Goal: Find specific page/section: Find specific page/section

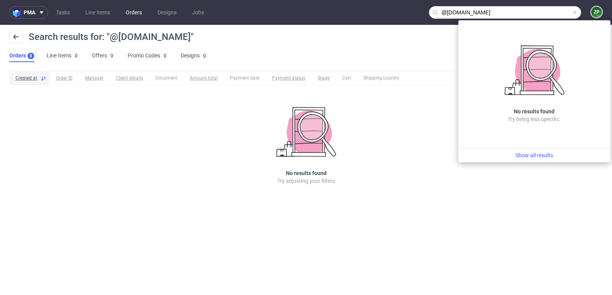
click at [132, 13] on link "Orders" at bounding box center [134, 12] width 26 height 12
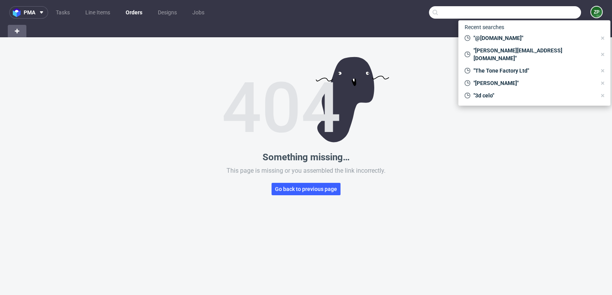
click at [137, 8] on link "Orders" at bounding box center [134, 12] width 26 height 12
click at [294, 190] on span "Go back to previous page" at bounding box center [306, 188] width 62 height 5
type input "@marbreriedevitry.fr"
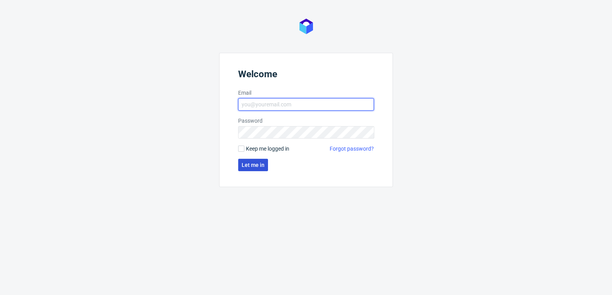
type input "[EMAIL_ADDRESS][DOMAIN_NAME]"
click at [255, 162] on span "Let me in" at bounding box center [253, 164] width 23 height 5
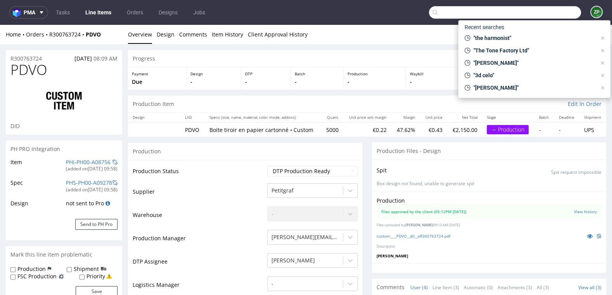
click at [529, 18] on input "text" at bounding box center [505, 12] width 152 height 12
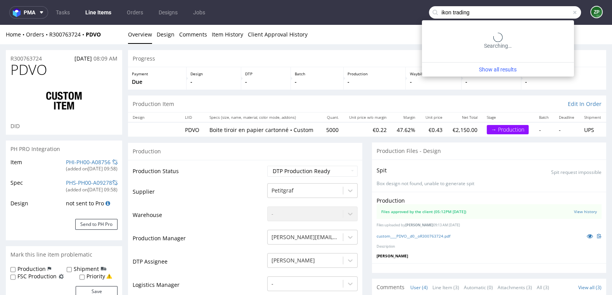
type input "ikon trading"
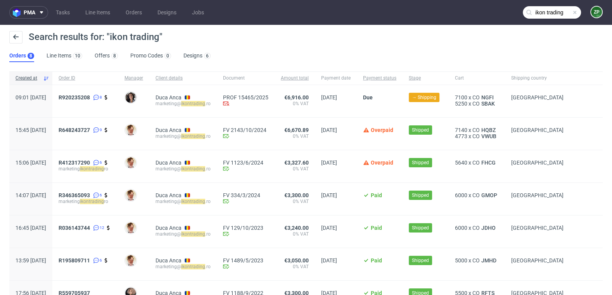
click at [92, 101] on span "R920235208 8" at bounding box center [86, 101] width 54 height 14
click at [90, 99] on span "R920235208" at bounding box center [74, 97] width 31 height 6
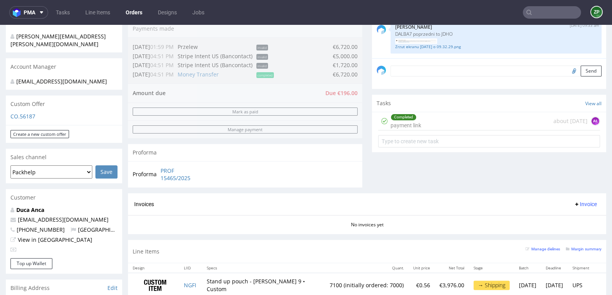
scroll to position [203, 0]
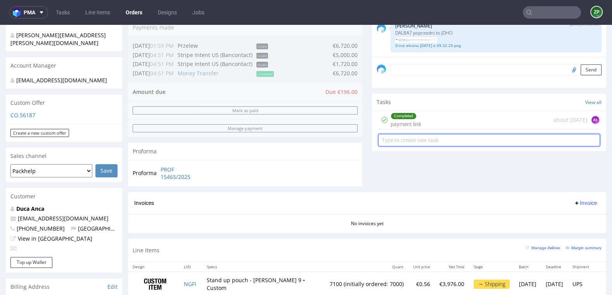
click at [413, 139] on input "text" at bounding box center [489, 140] width 222 height 12
type input "invoice"
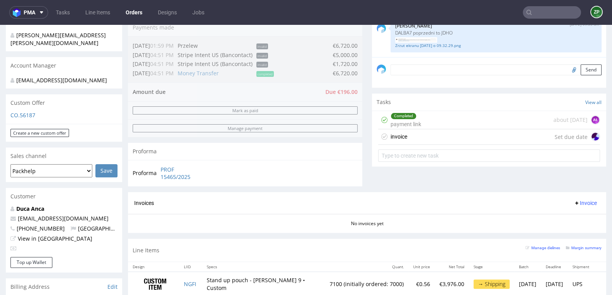
click at [402, 134] on div "invoice" at bounding box center [399, 136] width 17 height 9
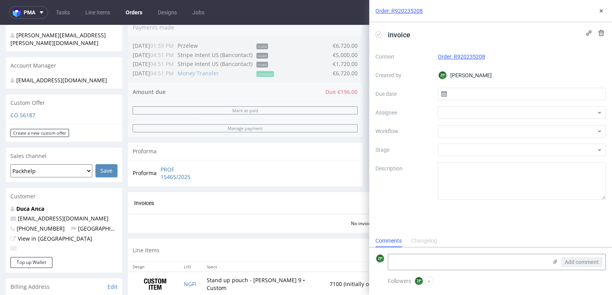
scroll to position [6, 0]
click at [431, 263] on textarea at bounding box center [467, 262] width 159 height 16
type textarea "surplus w discount"
click at [465, 95] on input "text" at bounding box center [522, 94] width 168 height 12
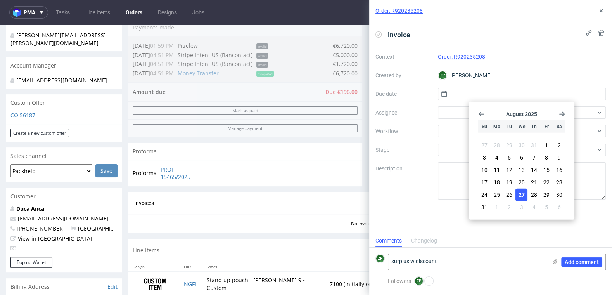
click at [524, 192] on span "27" at bounding box center [522, 195] width 6 height 8
type input "27/08/2025"
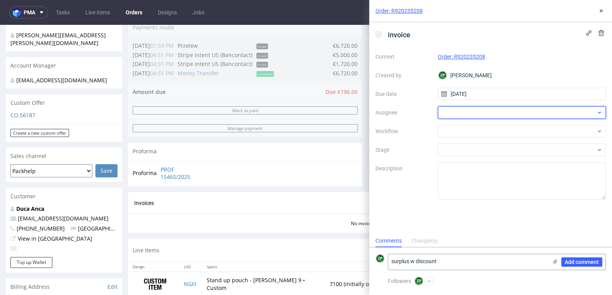
click at [462, 106] on div at bounding box center [522, 112] width 168 height 12
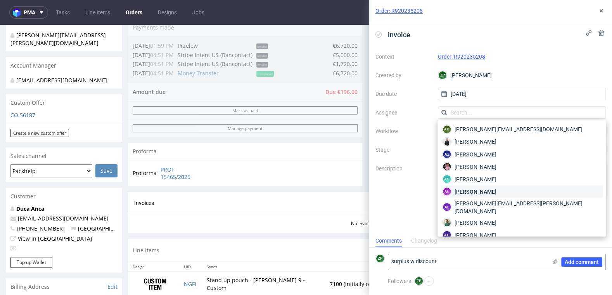
click at [476, 190] on span "Aleksandra Łętowska" at bounding box center [476, 191] width 42 height 8
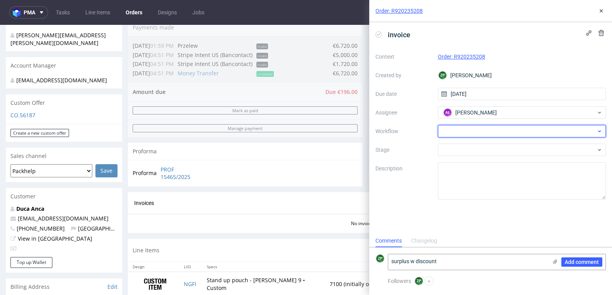
click at [465, 133] on div at bounding box center [522, 131] width 168 height 12
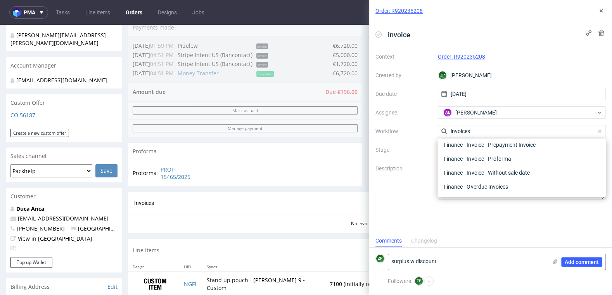
scroll to position [0, 0]
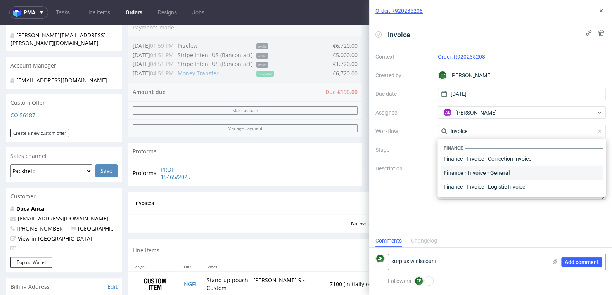
type input "invoice"
click at [486, 171] on div "Finance - Invoice - General" at bounding box center [522, 173] width 162 height 14
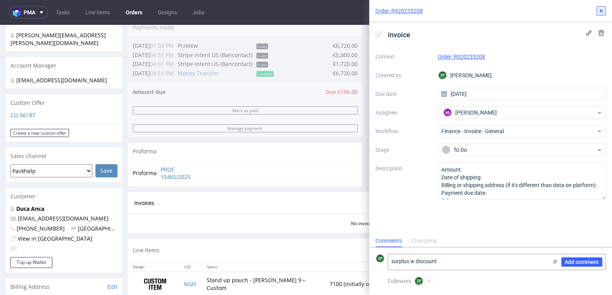
click at [600, 12] on use at bounding box center [601, 10] width 3 height 3
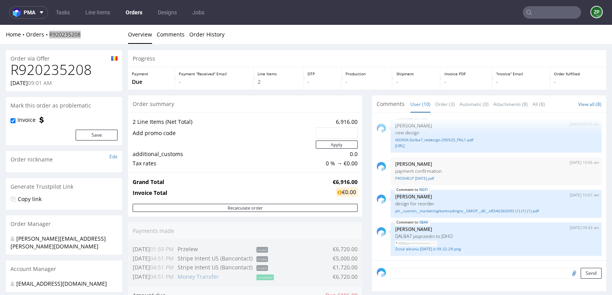
click at [131, 10] on link "Orders" at bounding box center [134, 12] width 26 height 12
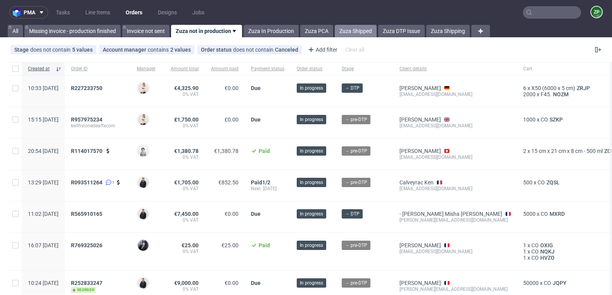
click at [367, 28] on link "Zuza Shipped" at bounding box center [356, 31] width 42 height 12
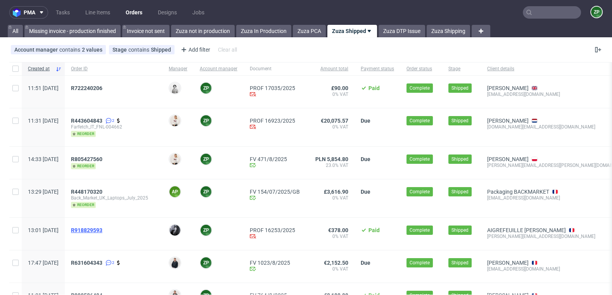
click at [102, 227] on span "R918829593" at bounding box center [86, 230] width 31 height 6
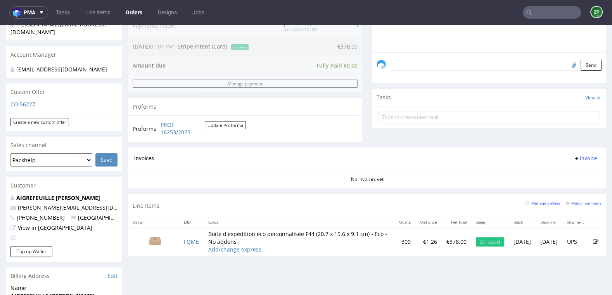
scroll to position [216, 0]
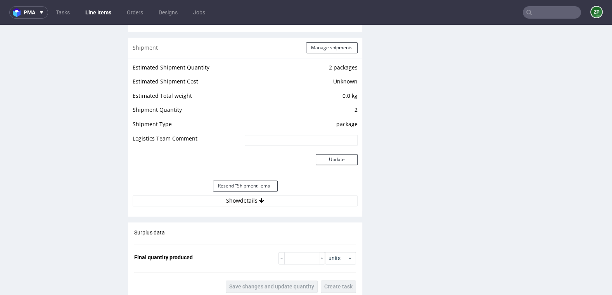
scroll to position [948, 0]
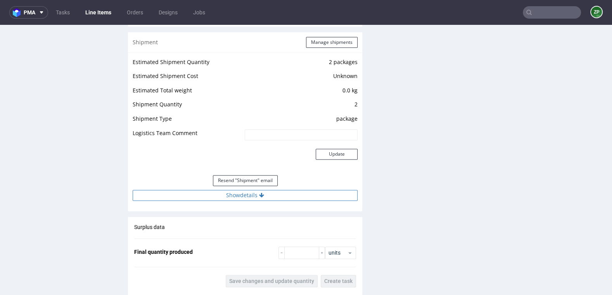
click at [273, 194] on button "Show details" at bounding box center [245, 195] width 225 height 11
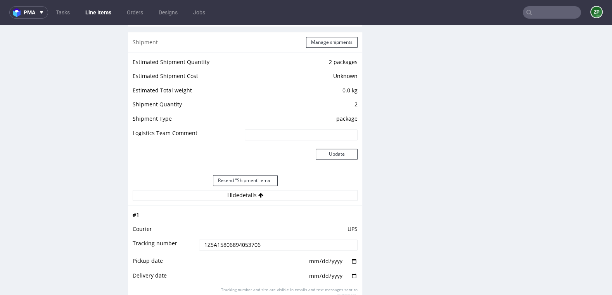
click at [227, 246] on input "1Z5A15806894053706" at bounding box center [278, 244] width 159 height 11
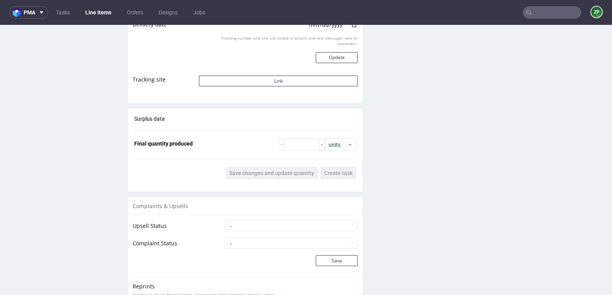
scroll to position [1428, 0]
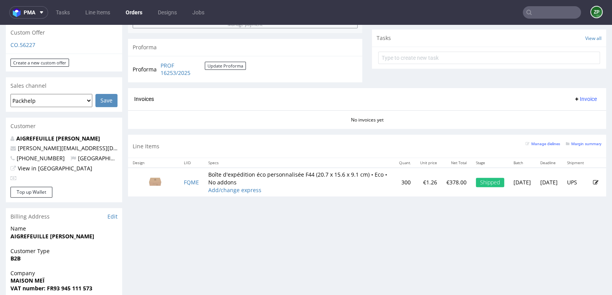
scroll to position [289, 0]
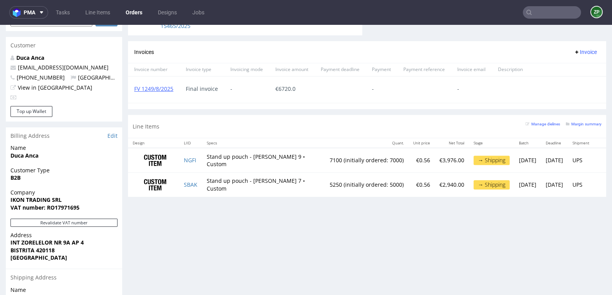
scroll to position [355, 0]
click at [142, 82] on div "FV 1249/8/2025" at bounding box center [154, 89] width 52 height 26
click at [141, 89] on link "FV 1249/8/2025" at bounding box center [153, 88] width 39 height 7
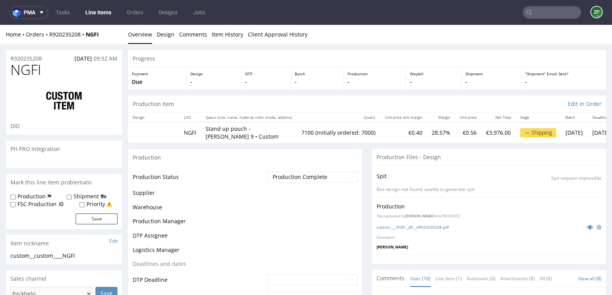
scroll to position [195, 0]
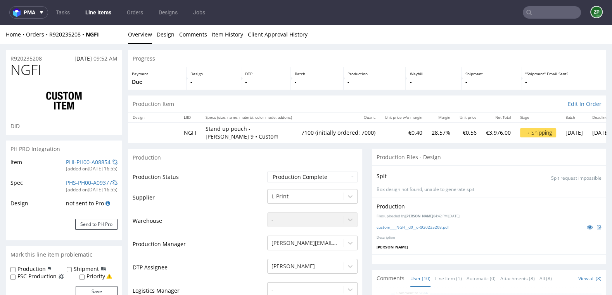
type input "7100"
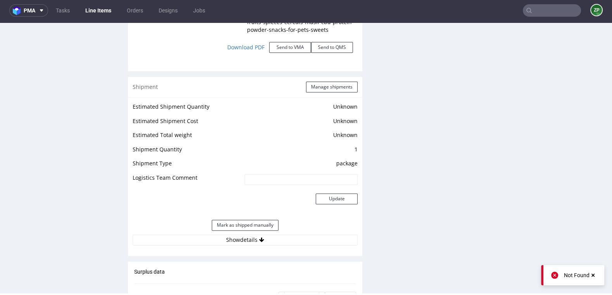
scroll to position [954, 0]
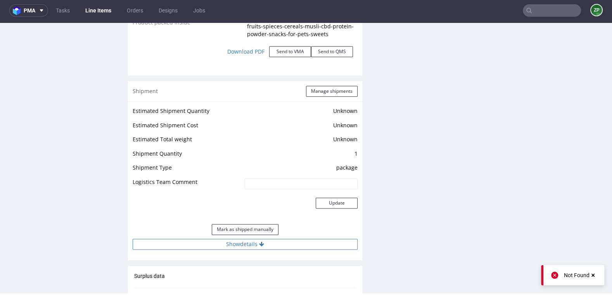
click at [231, 239] on button "Show details" at bounding box center [245, 244] width 225 height 11
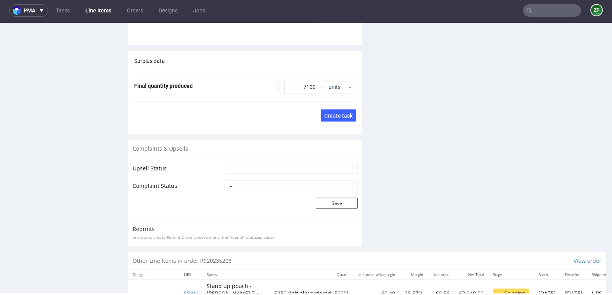
scroll to position [1305, 0]
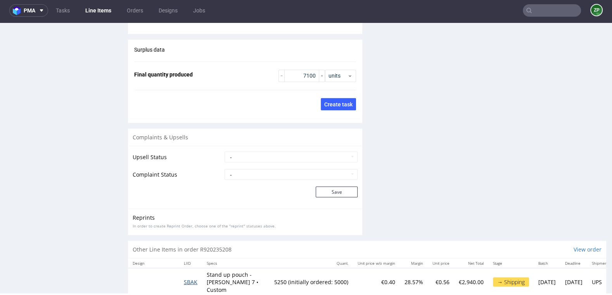
click at [191, 278] on span "SBAK" at bounding box center [191, 281] width 14 height 7
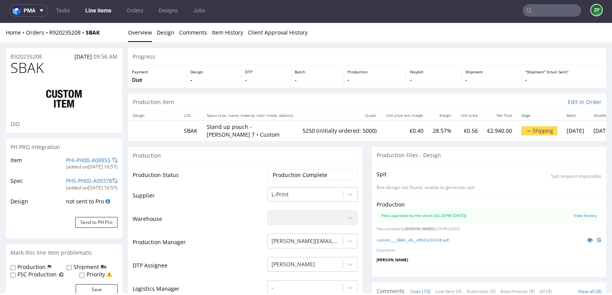
scroll to position [195, 0]
type input "5250"
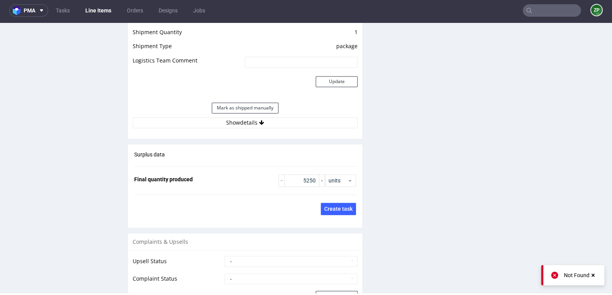
scroll to position [1076, 0]
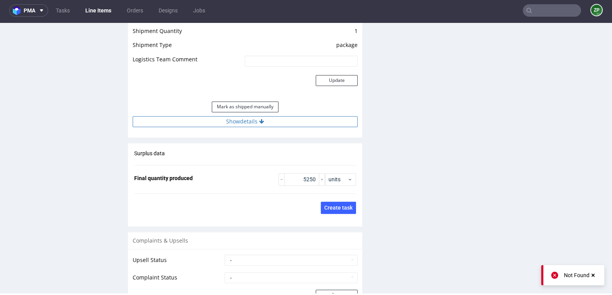
click at [244, 116] on button "Show details" at bounding box center [245, 121] width 225 height 11
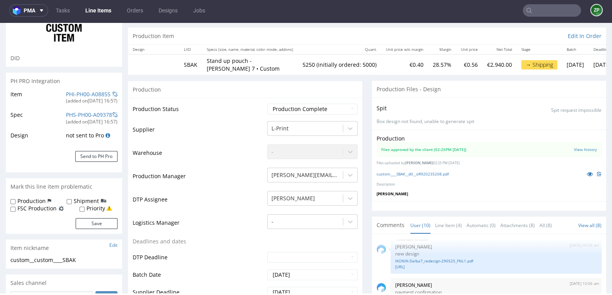
scroll to position [0, 0]
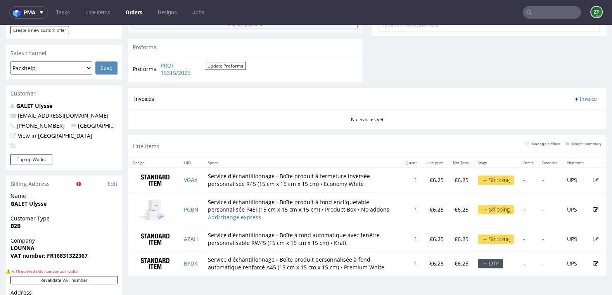
scroll to position [349, 0]
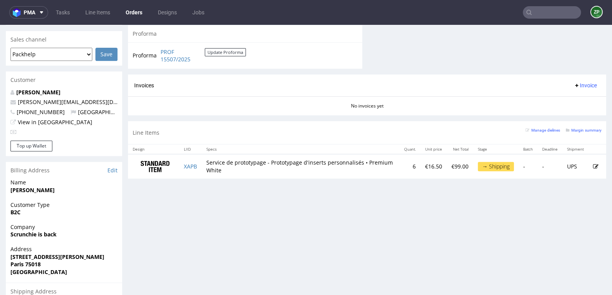
scroll to position [321, 0]
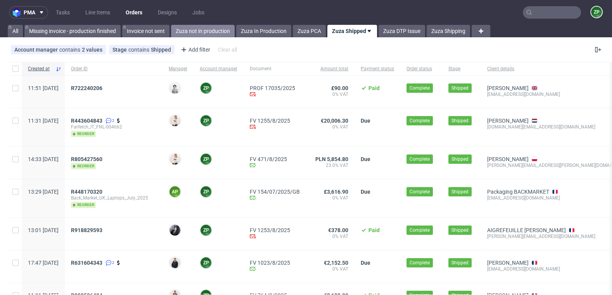
click at [192, 28] on link "Zuza not in production" at bounding box center [203, 31] width 64 height 12
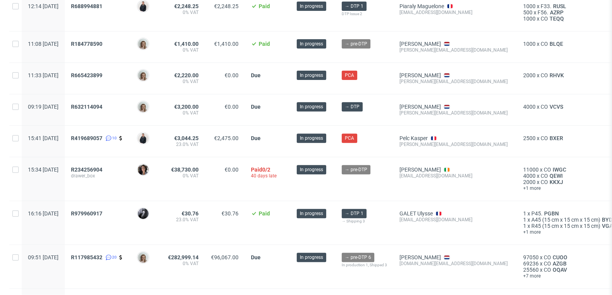
scroll to position [355, 0]
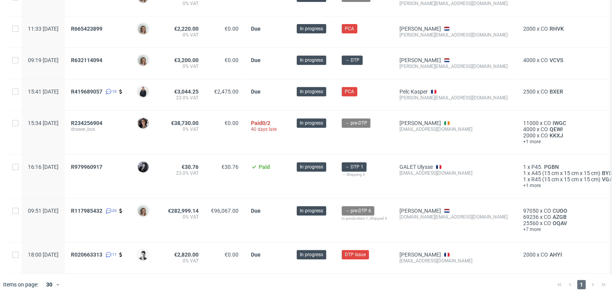
click at [451, 170] on div "[EMAIL_ADDRESS][DOMAIN_NAME]" at bounding box center [455, 173] width 111 height 6
copy div "[EMAIL_ADDRESS][DOMAIN_NAME]"
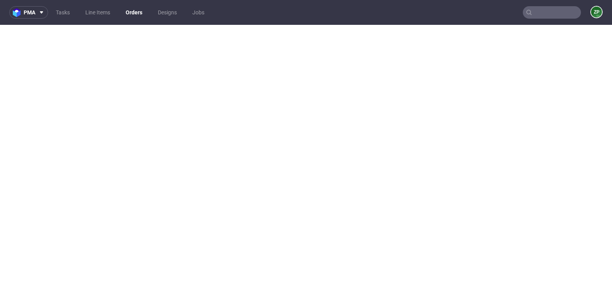
click at [135, 15] on link "Orders" at bounding box center [134, 12] width 26 height 12
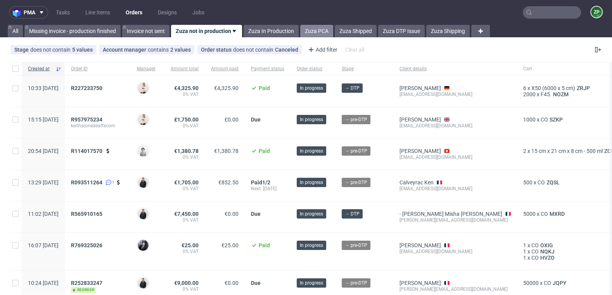
click at [311, 36] on link "Zuza PCA" at bounding box center [316, 31] width 33 height 12
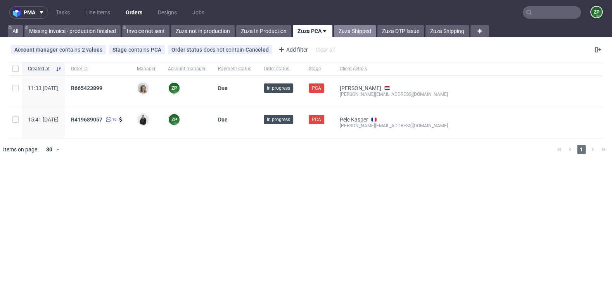
drag, startPoint x: 334, startPoint y: 28, endPoint x: 338, endPoint y: 28, distance: 4.3
click at [334, 28] on div "Zuza Shipped" at bounding box center [353, 31] width 43 height 12
click at [338, 28] on link "Zuza Shipped" at bounding box center [355, 31] width 42 height 12
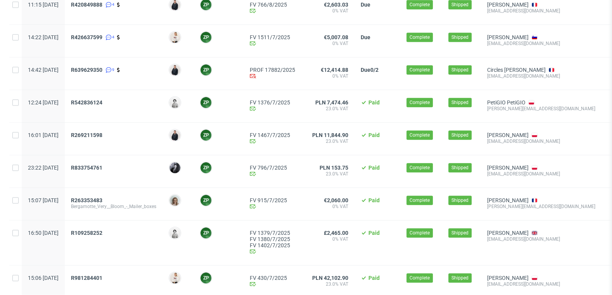
scroll to position [696, 0]
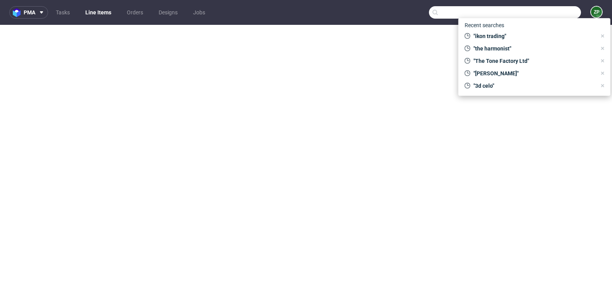
click at [528, 10] on input "text" at bounding box center [505, 12] width 152 height 12
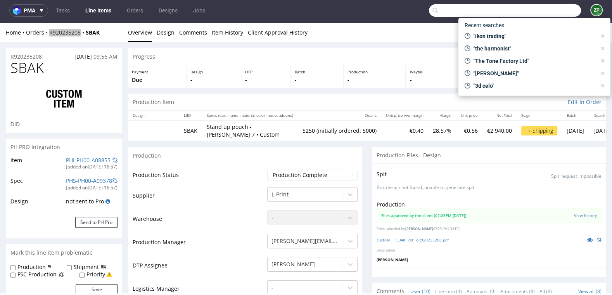
scroll to position [195, 0]
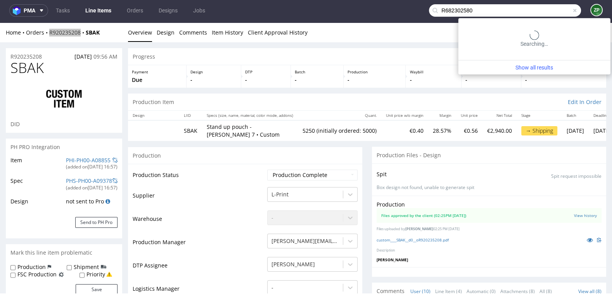
type input "R682302580"
